Goal: Check status: Check status

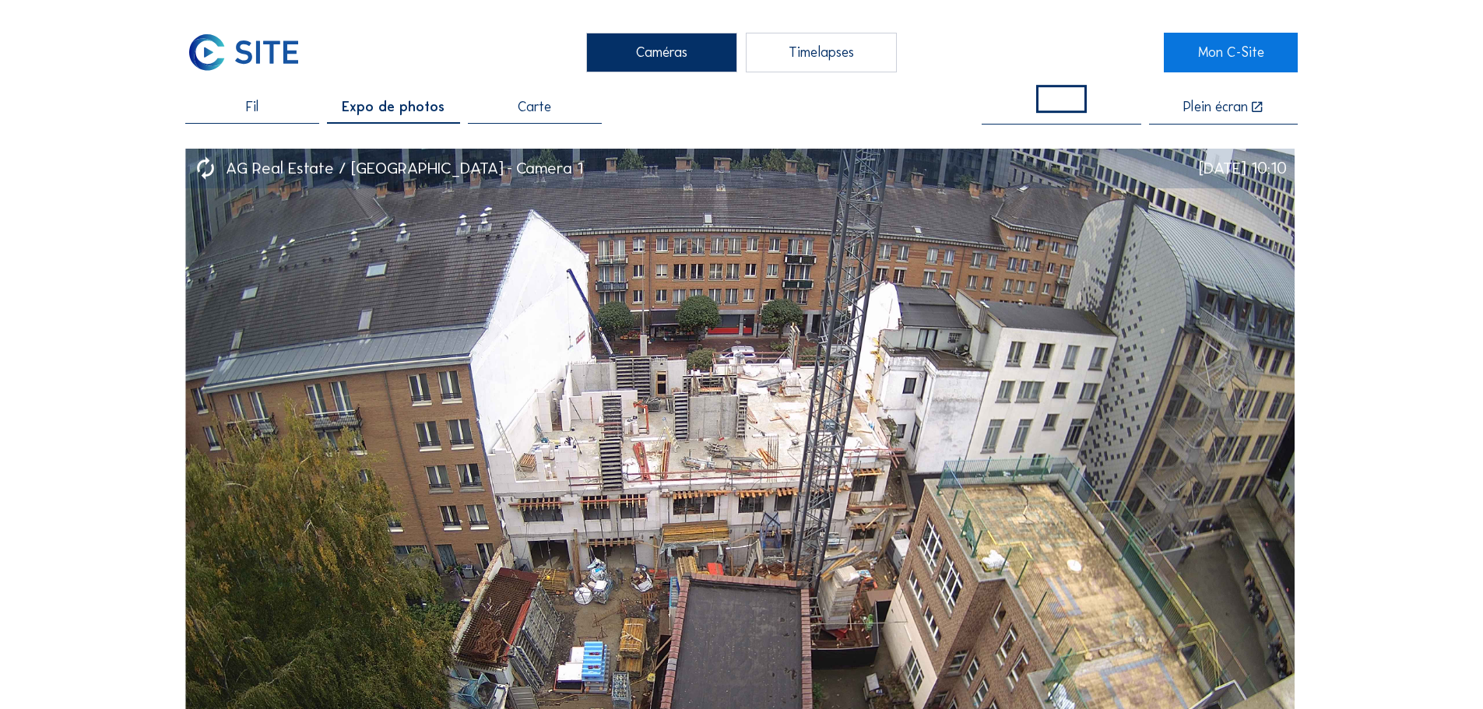
click at [292, 109] on div "Fil" at bounding box center [251, 111] width 133 height 23
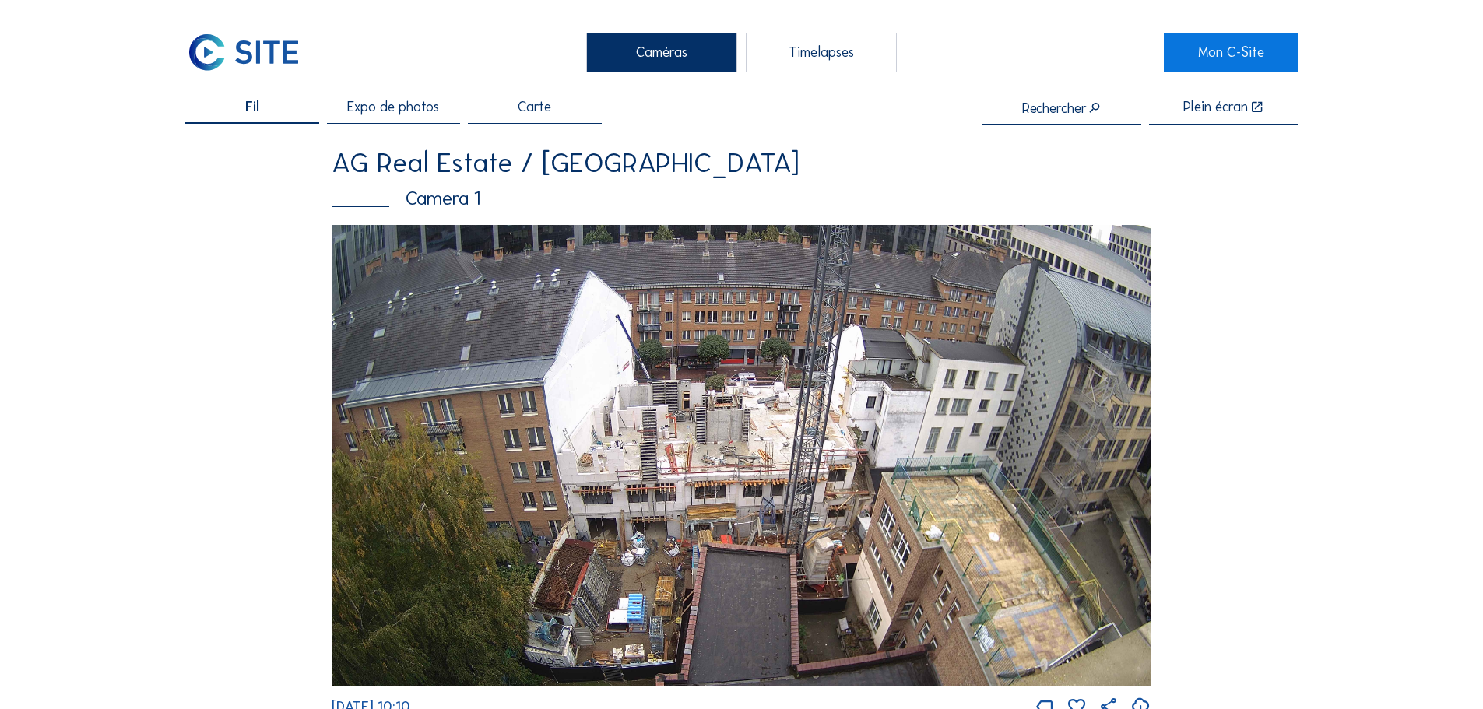
drag, startPoint x: 431, startPoint y: 196, endPoint x: 845, endPoint y: 181, distance: 414.5
click at [845, 181] on div "AG Real Estate / [GEOGRAPHIC_DATA] MDE Camera 1" at bounding box center [742, 187] width 820 height 76
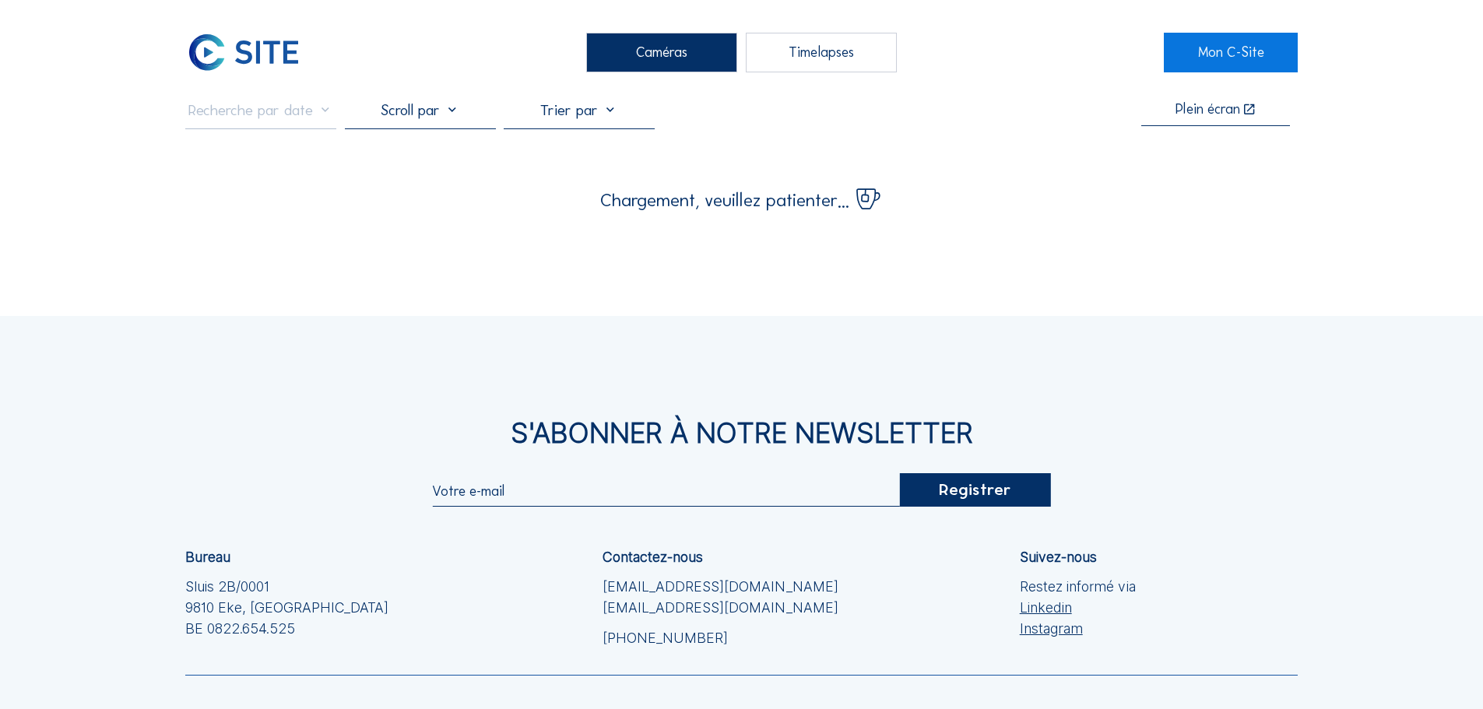
click at [441, 201] on div "Chargement, veuillez patienter..." at bounding box center [741, 194] width 1113 height 32
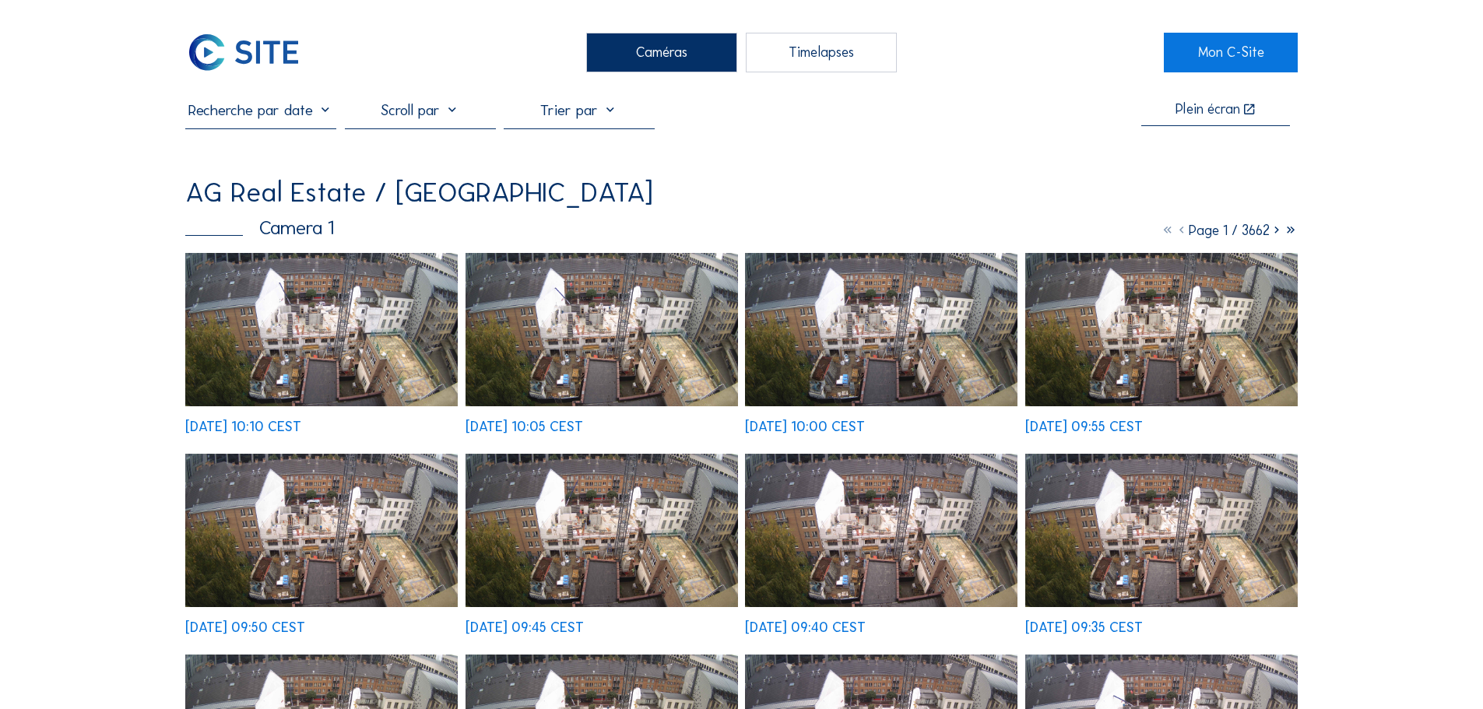
click at [304, 117] on input "text" at bounding box center [260, 109] width 151 height 19
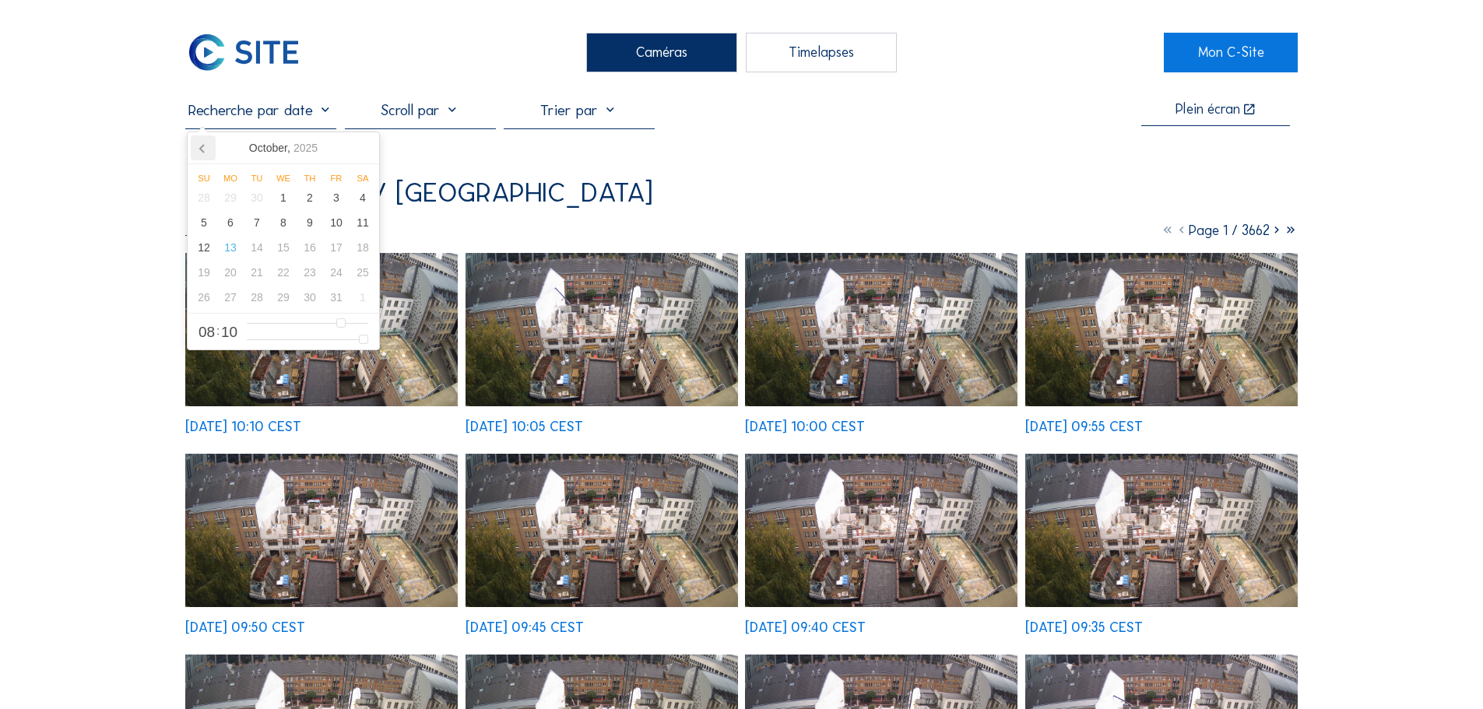
click at [208, 152] on icon at bounding box center [203, 147] width 25 height 25
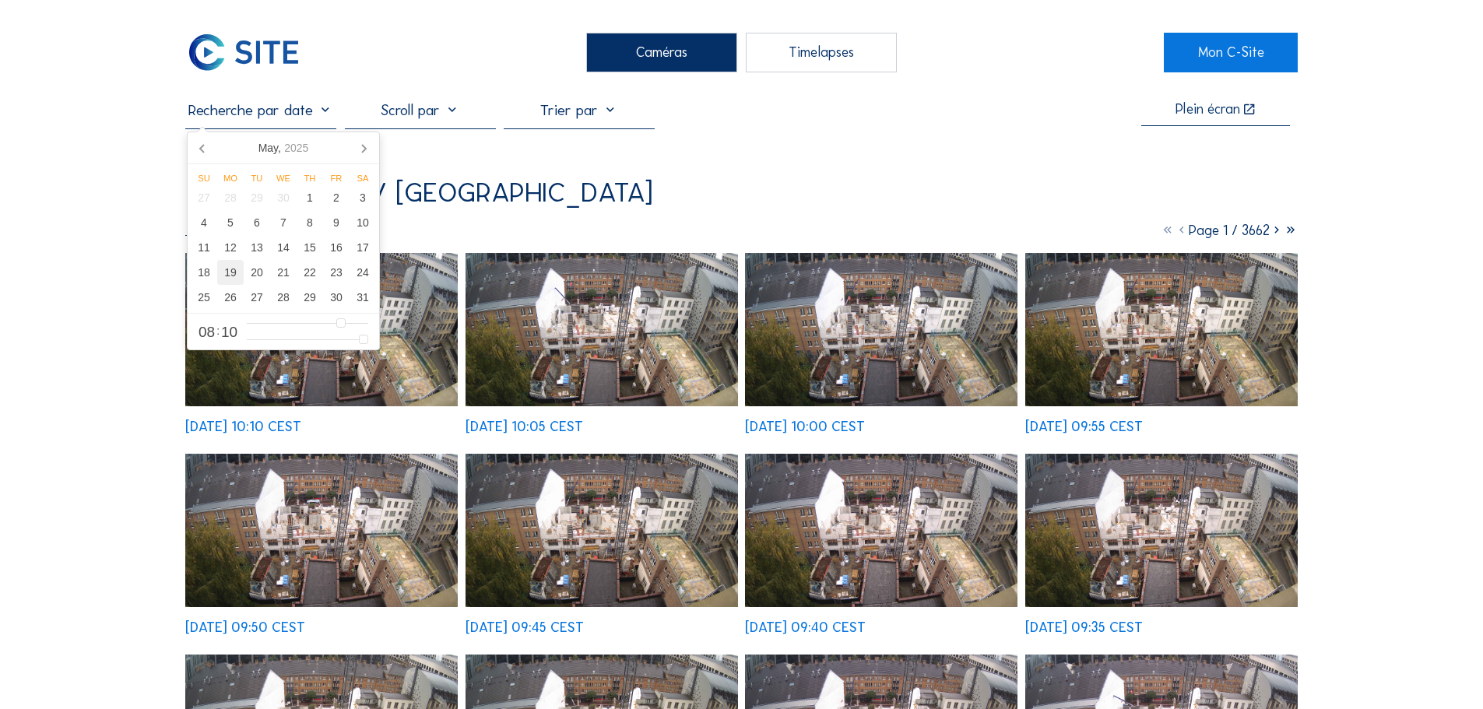
click at [230, 273] on div "19" at bounding box center [230, 272] width 26 height 25
type input "[DATE] 08:10"
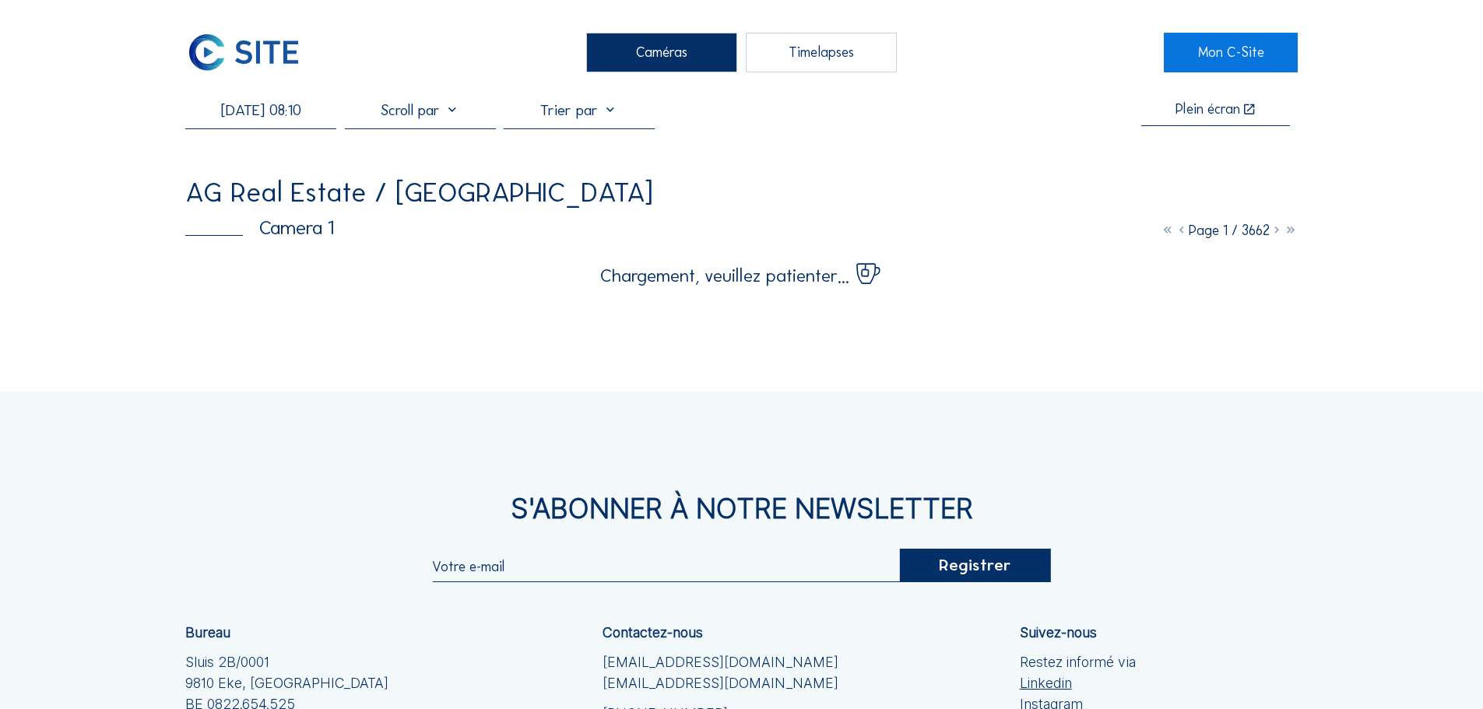
click at [561, 158] on div "[DATE] 08:10 Plein écran AG Real Estate / [GEOGRAPHIC_DATA] MDE Camera 1 Page 1…" at bounding box center [741, 192] width 1113 height 185
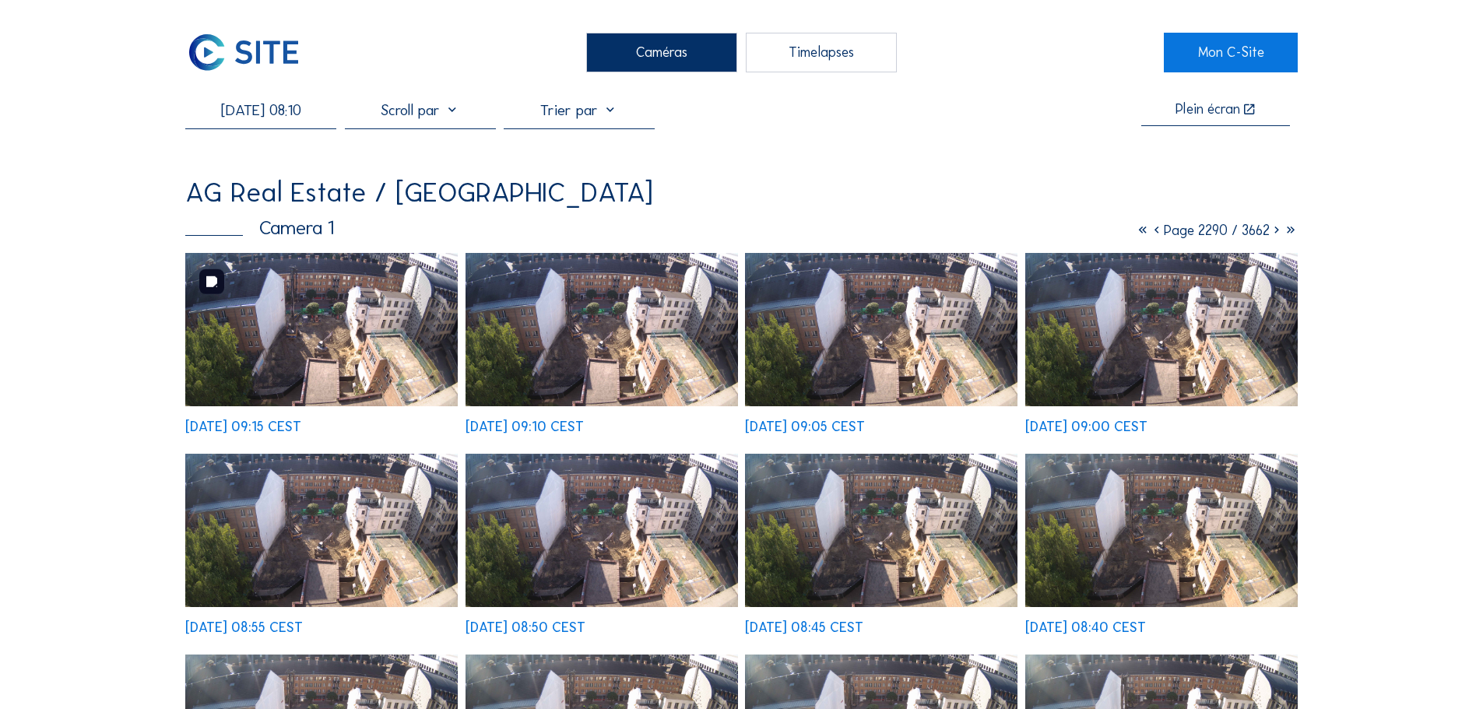
click at [306, 316] on img at bounding box center [321, 329] width 273 height 153
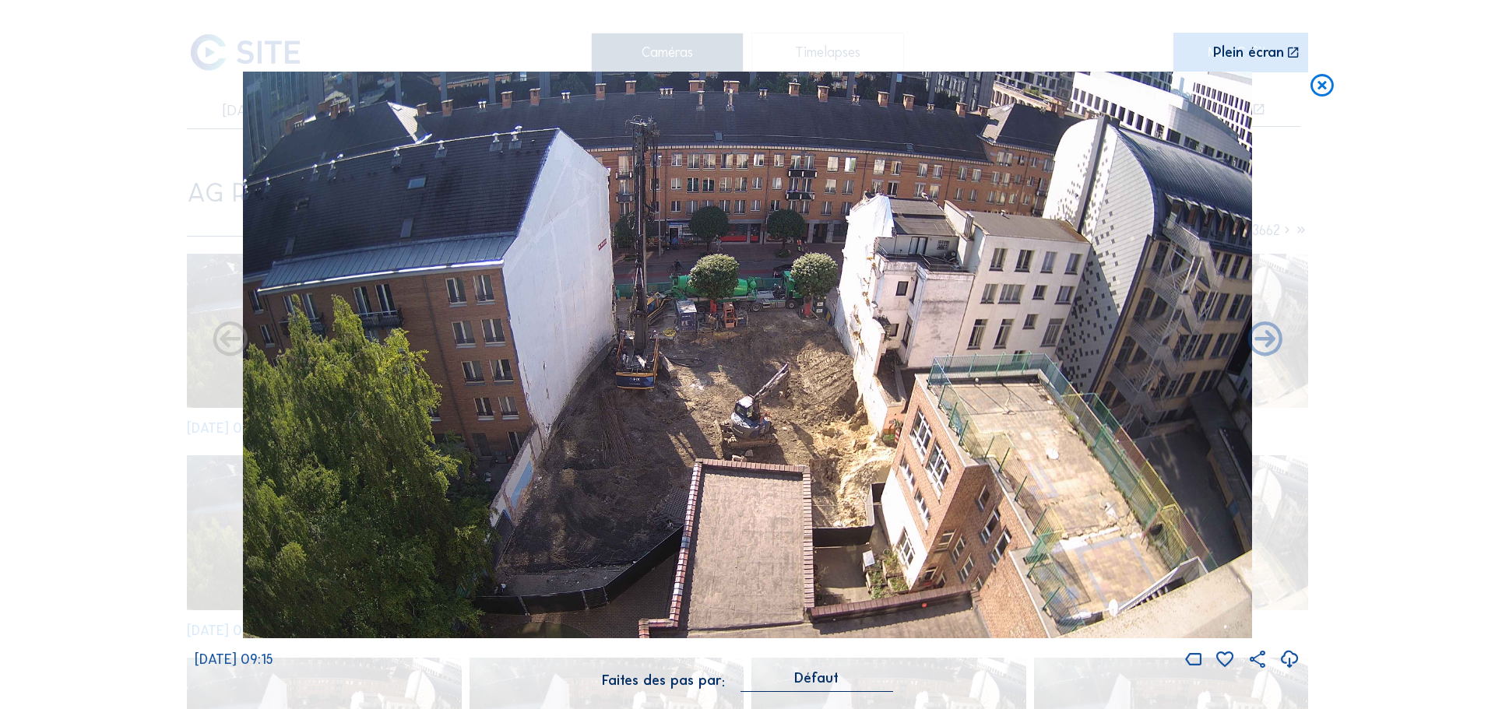
click at [1314, 83] on icon at bounding box center [1322, 86] width 28 height 29
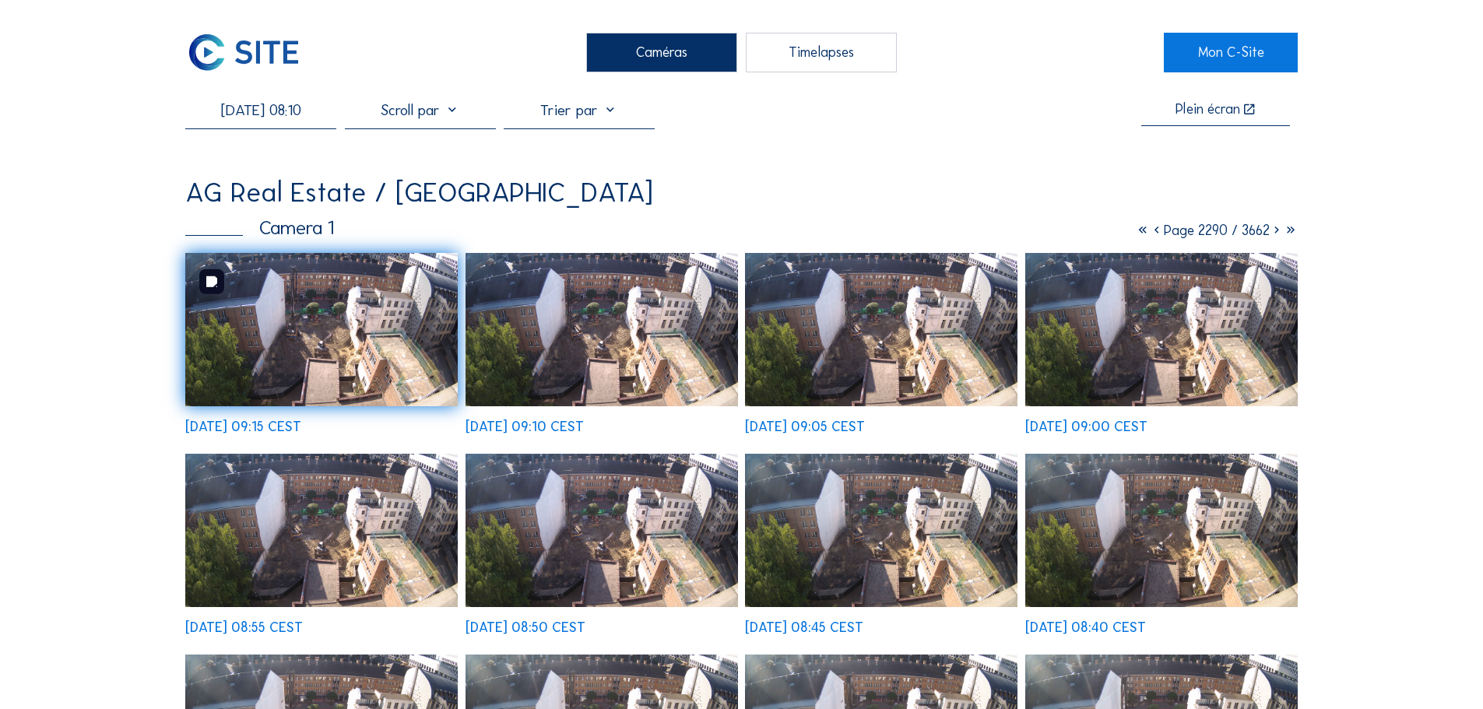
click at [420, 366] on img at bounding box center [321, 329] width 273 height 153
